Goal: Task Accomplishment & Management: Complete application form

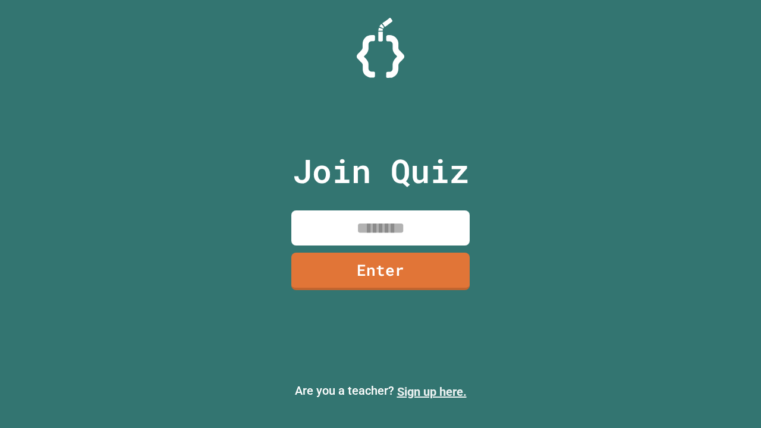
click at [432, 392] on link "Sign up here." at bounding box center [432, 392] width 70 height 14
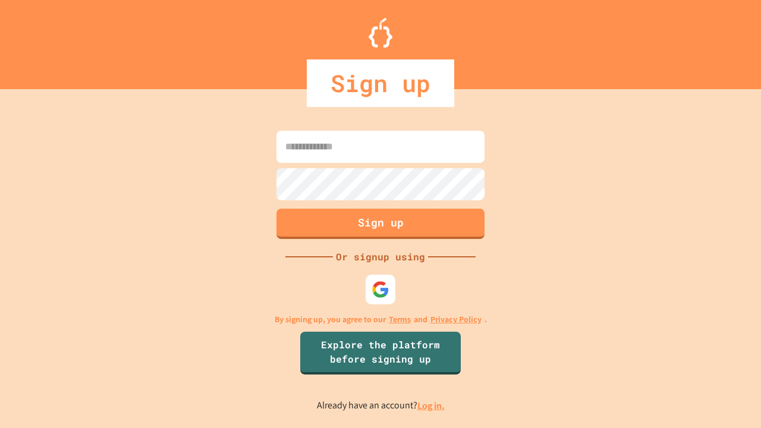
click at [432, 405] on link "Log in." at bounding box center [430, 405] width 27 height 12
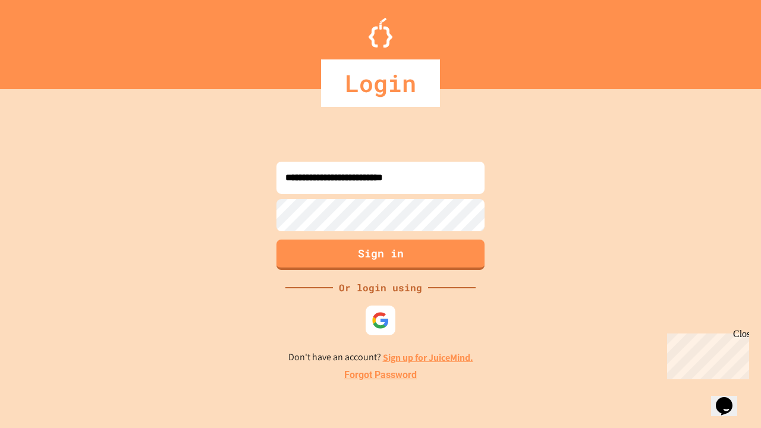
type input "**********"
